Goal: Information Seeking & Learning: Learn about a topic

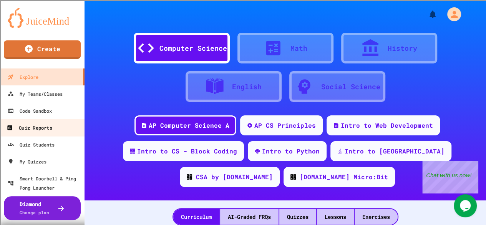
scroll to position [2, 0]
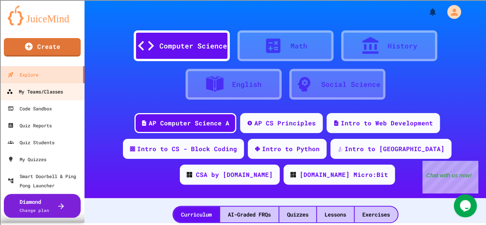
click at [51, 90] on div "My Teams/Classes" at bounding box center [35, 92] width 57 height 10
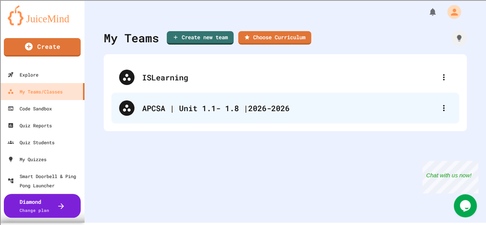
click at [185, 107] on div "APCSA | Unit 1.1- 1.8 |2026-2026" at bounding box center [289, 108] width 294 height 12
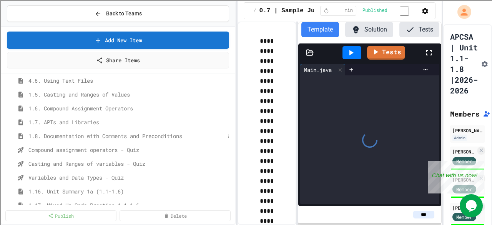
scroll to position [265, 0]
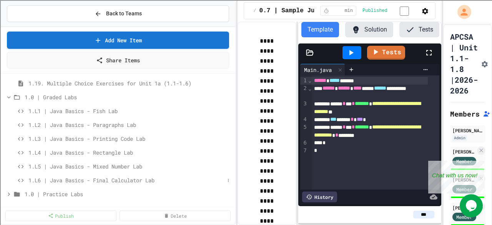
click at [111, 178] on span "1.L6 | Java Basics - Final Calculator Lab" at bounding box center [126, 180] width 196 height 8
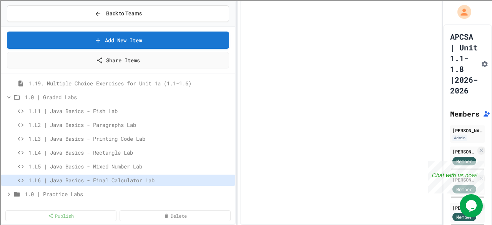
scroll to position [259, 0]
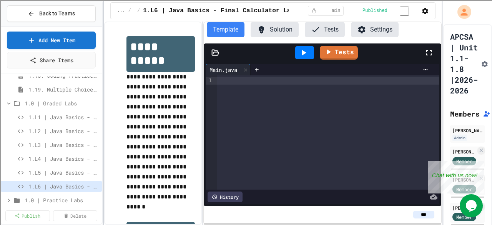
click at [103, 138] on div at bounding box center [104, 112] width 2 height 225
click at [268, 33] on button "Solution" at bounding box center [275, 29] width 48 height 15
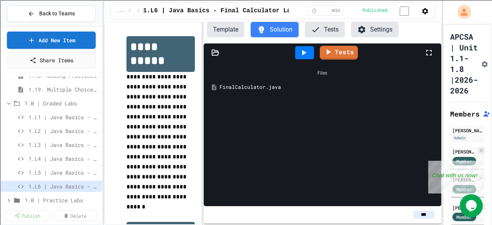
click at [251, 87] on div "FinalCalculator.java" at bounding box center [328, 87] width 217 height 8
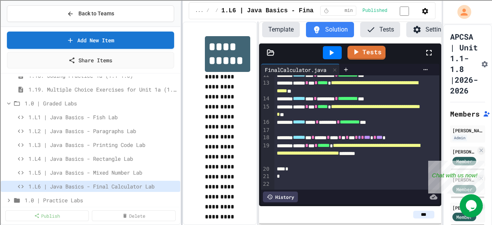
scroll to position [126, 0]
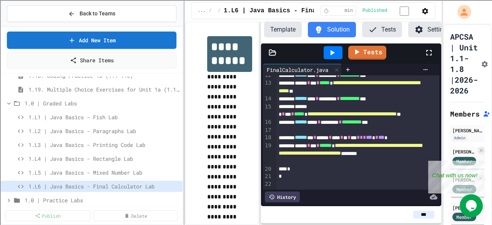
click at [184, 146] on div at bounding box center [184, 112] width 2 height 225
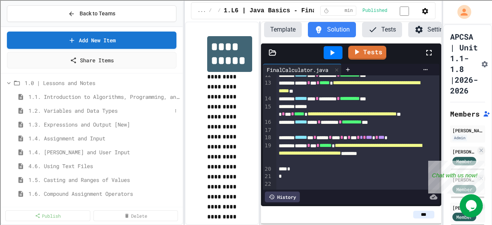
scroll to position [0, 0]
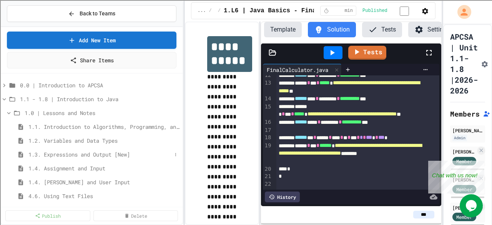
click at [114, 153] on span "1.3. Expressions and Output [New]" at bounding box center [99, 154] width 143 height 8
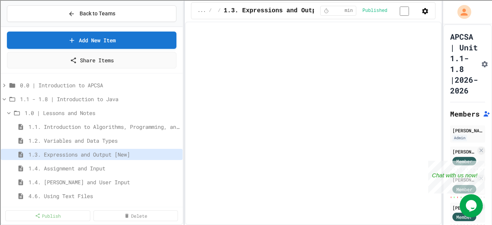
select select "***"
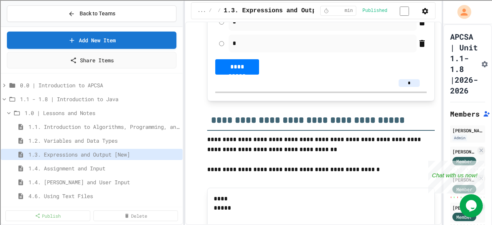
scroll to position [4345, 0]
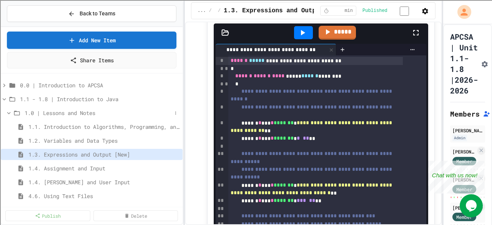
click at [10, 113] on icon at bounding box center [8, 113] width 7 height 7
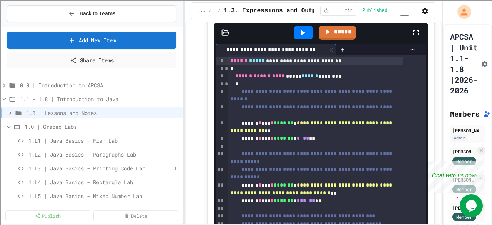
click at [104, 166] on span "1.L3 | Java Basics - Printing Code Lab" at bounding box center [99, 168] width 143 height 8
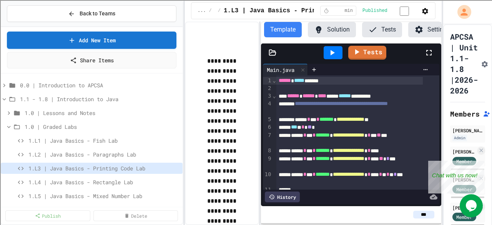
click at [324, 32] on button "Solution" at bounding box center [332, 29] width 48 height 15
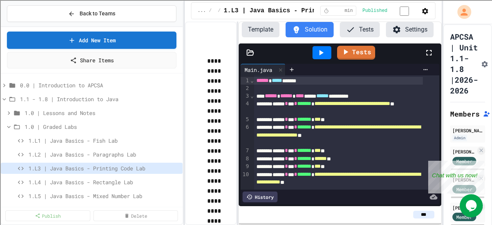
click at [236, 123] on div "**********" at bounding box center [313, 123] width 257 height 203
click at [130, 153] on span "1.L2 | Java Basics - Paragraphs Lab" at bounding box center [99, 154] width 143 height 8
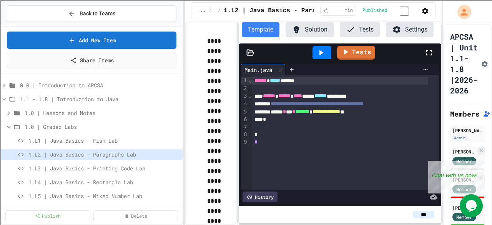
click at [315, 35] on button "Solution" at bounding box center [310, 29] width 48 height 15
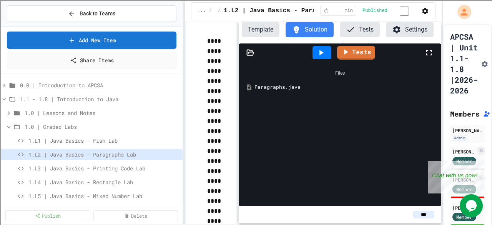
click at [289, 90] on div "Paragraphs.java" at bounding box center [346, 87] width 182 height 8
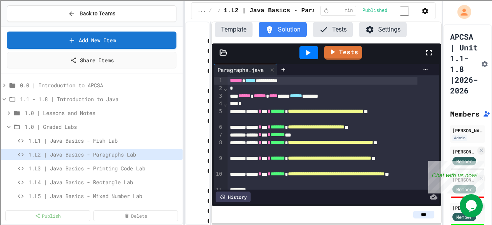
click at [209, 113] on div "**********" at bounding box center [313, 123] width 257 height 203
